Goal: Find contact information: Find contact information

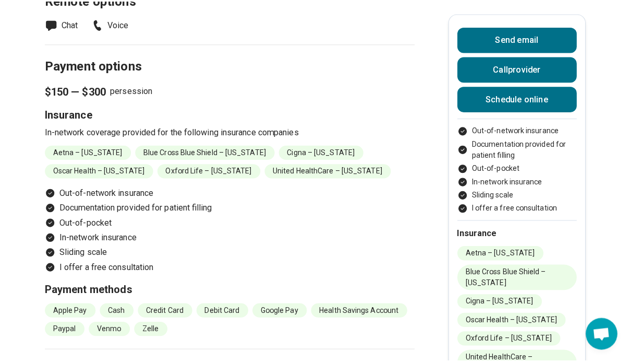
scroll to position [997, 4]
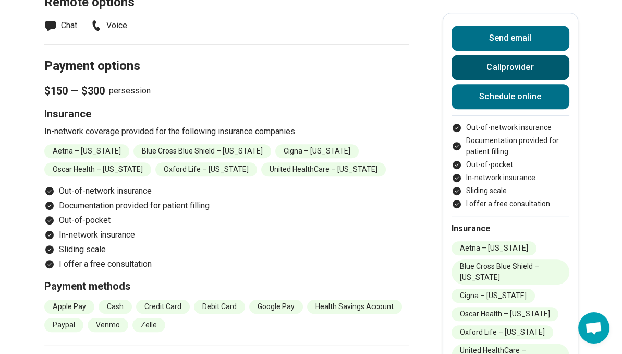
click at [503, 70] on button "Call provider" at bounding box center [511, 67] width 118 height 25
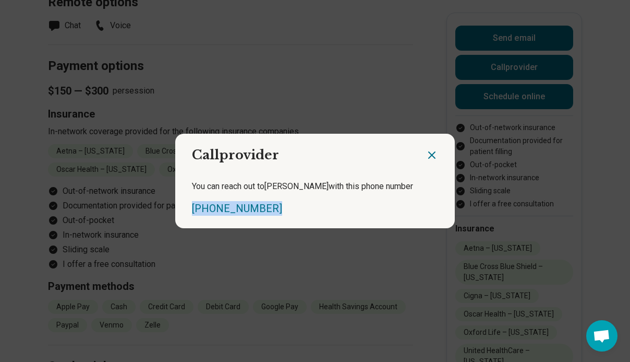
drag, startPoint x: 278, startPoint y: 202, endPoint x: 178, endPoint y: 203, distance: 99.1
click at [178, 203] on div "You can reach out to [PERSON_NAME] with this phone number [PHONE_NUMBER]" at bounding box center [315, 197] width 280 height 61
copy link "[PHONE_NUMBER]"
click at [355, 63] on div "Call provider You can reach out to [PERSON_NAME] with this phone number [PHONE_…" at bounding box center [315, 181] width 630 height 362
click at [427, 156] on icon "Close dialog" at bounding box center [432, 155] width 13 height 13
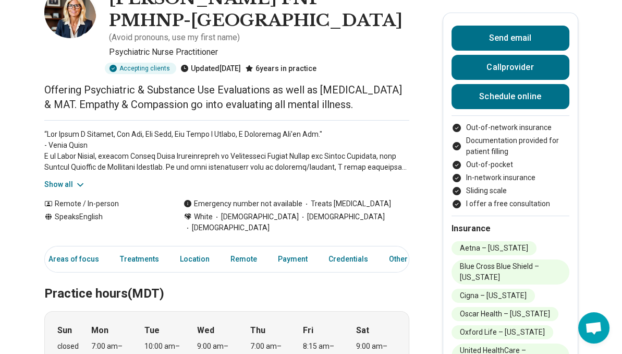
scroll to position [25, 0]
